Goal: Check status

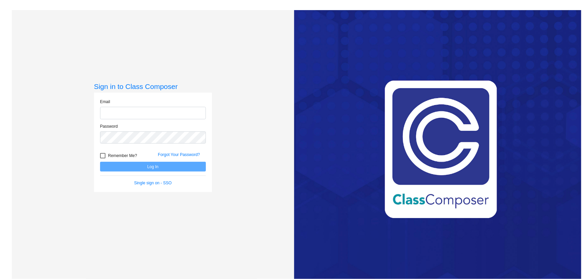
type input "[EMAIL_ADDRESS][DOMAIN_NAME]"
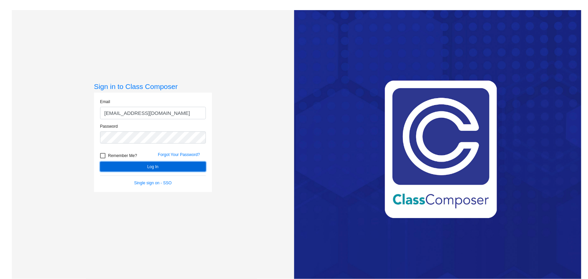
click at [137, 166] on button "Log In" at bounding box center [153, 167] width 106 height 10
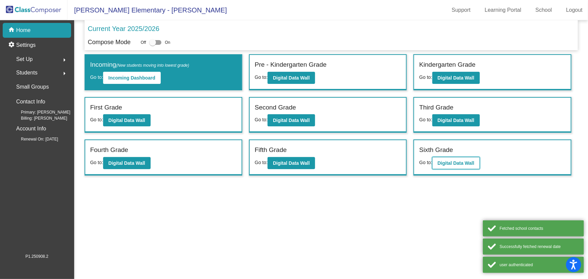
click at [457, 157] on button "Digital Data Wall" at bounding box center [456, 163] width 48 height 12
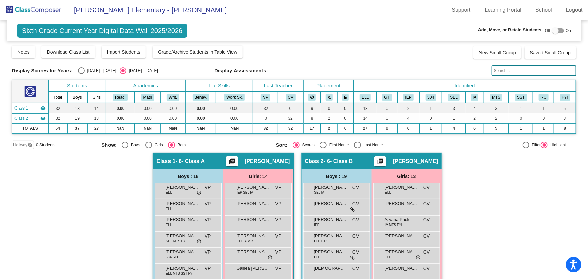
click at [509, 68] on input "text" at bounding box center [534, 70] width 85 height 11
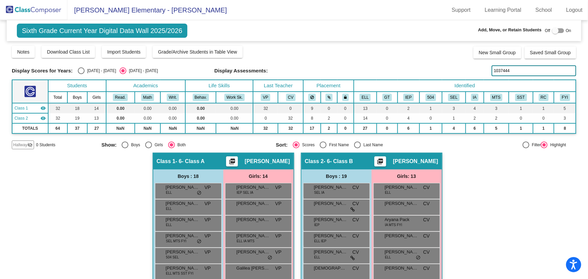
drag, startPoint x: 523, startPoint y: 72, endPoint x: 485, endPoint y: 86, distance: 40.1
click at [488, 83] on div "Display Scores for Years: [DATE] - [DATE] [DATE] - [DATE] Grade/Archive Student…" at bounding box center [294, 97] width 564 height 104
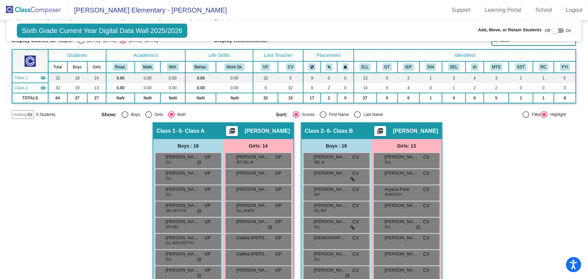
scroll to position [221, 0]
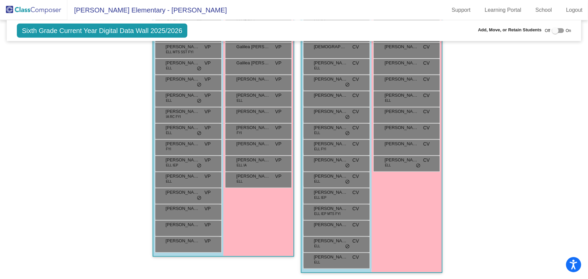
type input "1042239"
drag, startPoint x: 32, startPoint y: 13, endPoint x: 57, endPoint y: 19, distance: 26.2
click at [32, 13] on img at bounding box center [33, 10] width 67 height 20
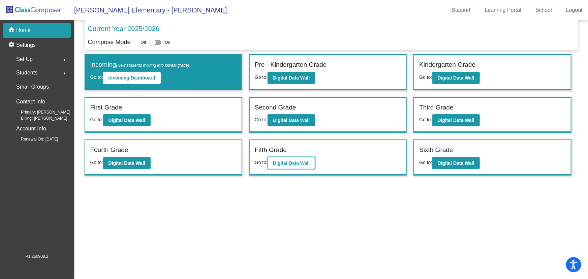
click at [293, 163] on b "Digital Data Wall" at bounding box center [291, 162] width 37 height 5
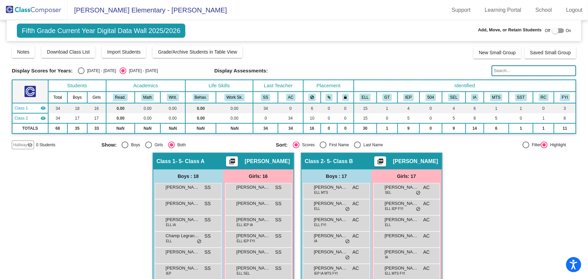
click at [509, 73] on input "text" at bounding box center [534, 70] width 85 height 11
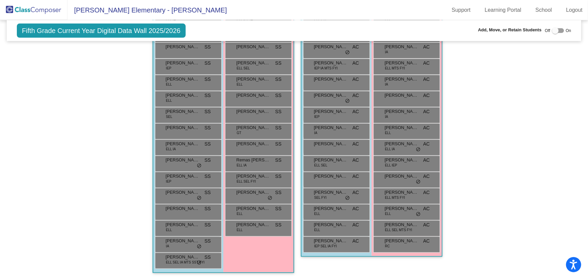
scroll to position [21, 0]
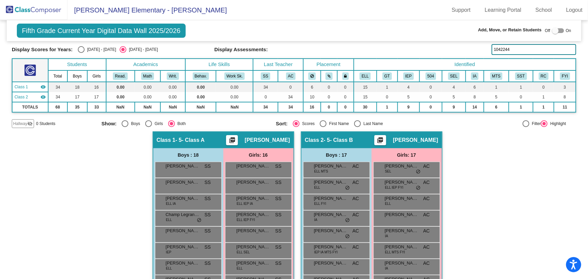
type input "1042244"
click at [41, 8] on img at bounding box center [33, 10] width 67 height 20
